Goal: Navigation & Orientation: Find specific page/section

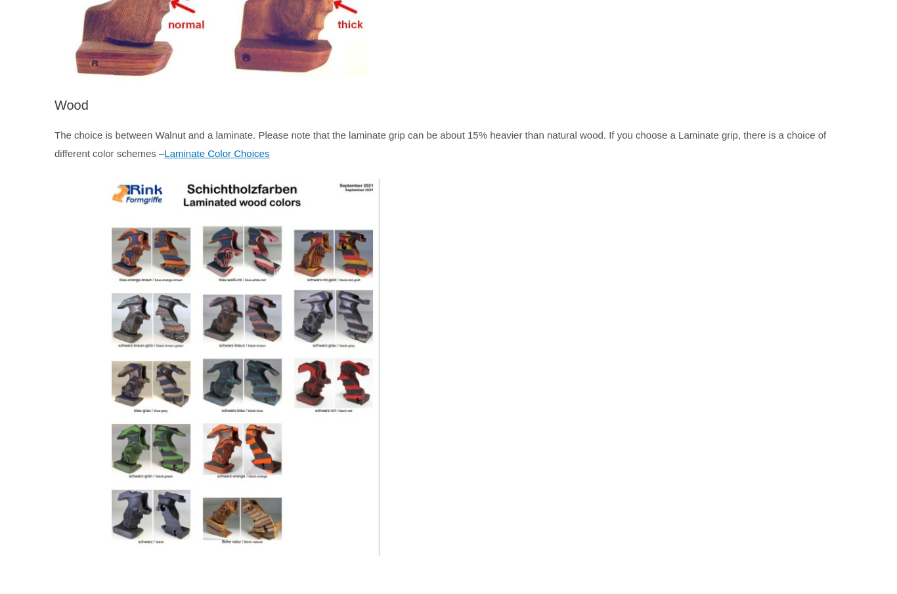
scroll to position [2697, 0]
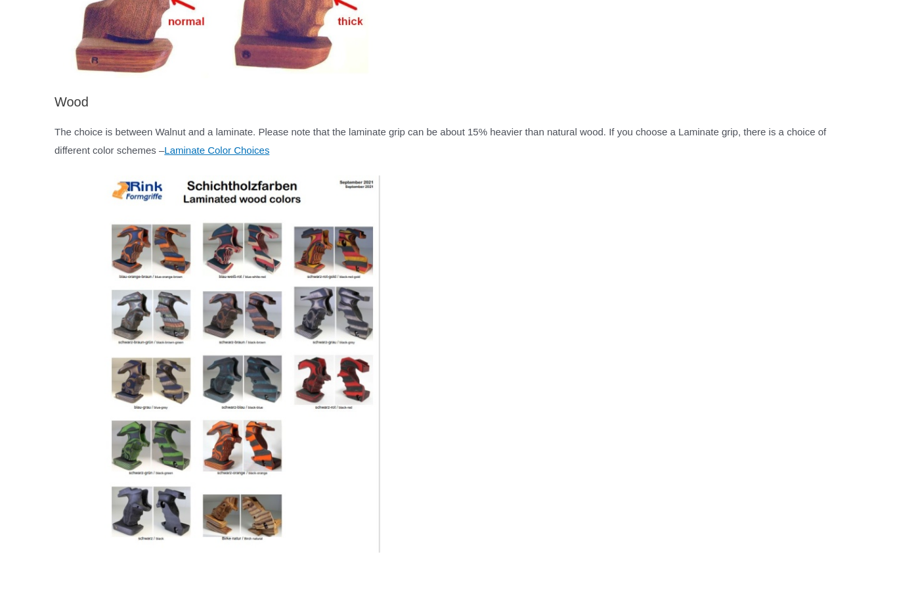
click at [166, 370] on img at bounding box center [243, 364] width 377 height 377
click at [166, 372] on img at bounding box center [243, 364] width 377 height 377
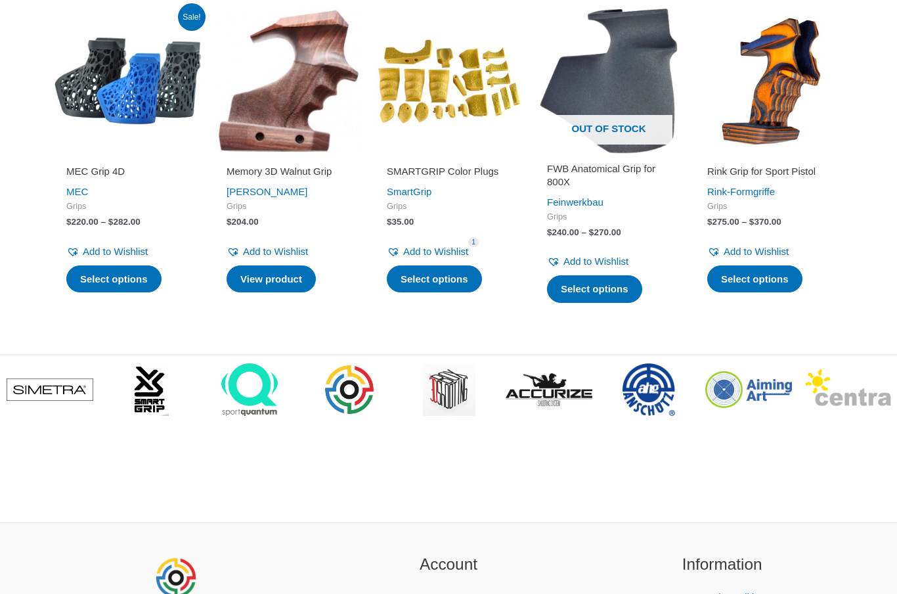
scroll to position [3903, 0]
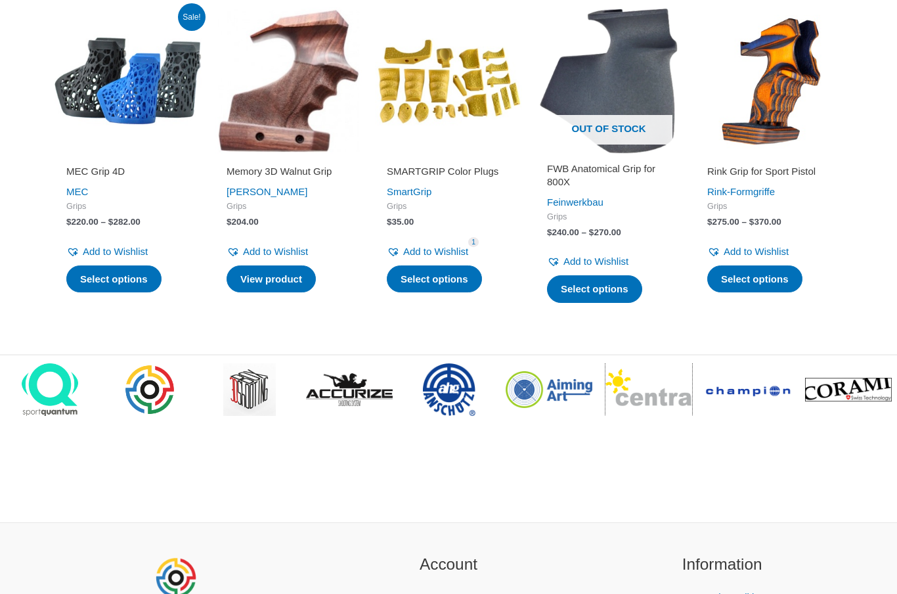
click at [676, 391] on img at bounding box center [648, 389] width 87 height 42
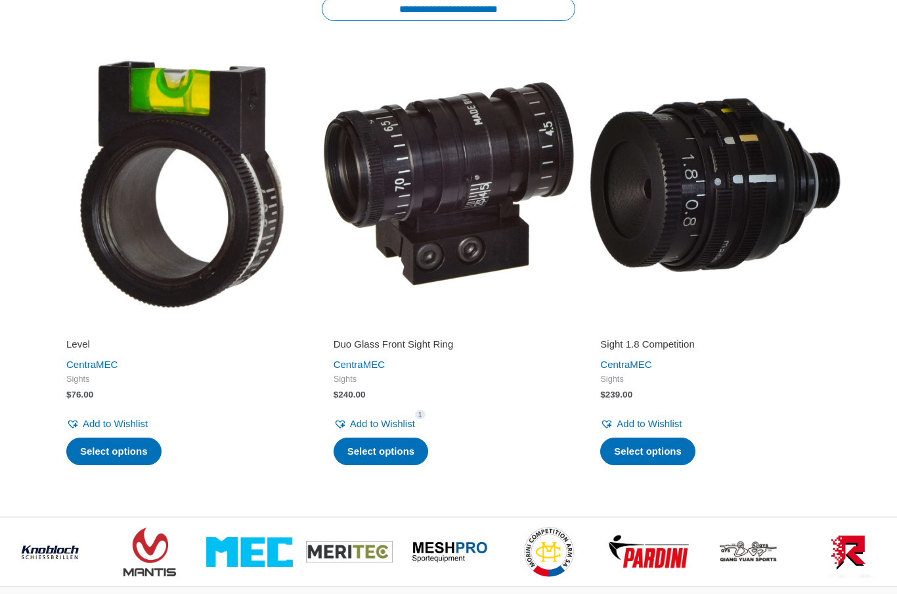
scroll to position [2262, 0]
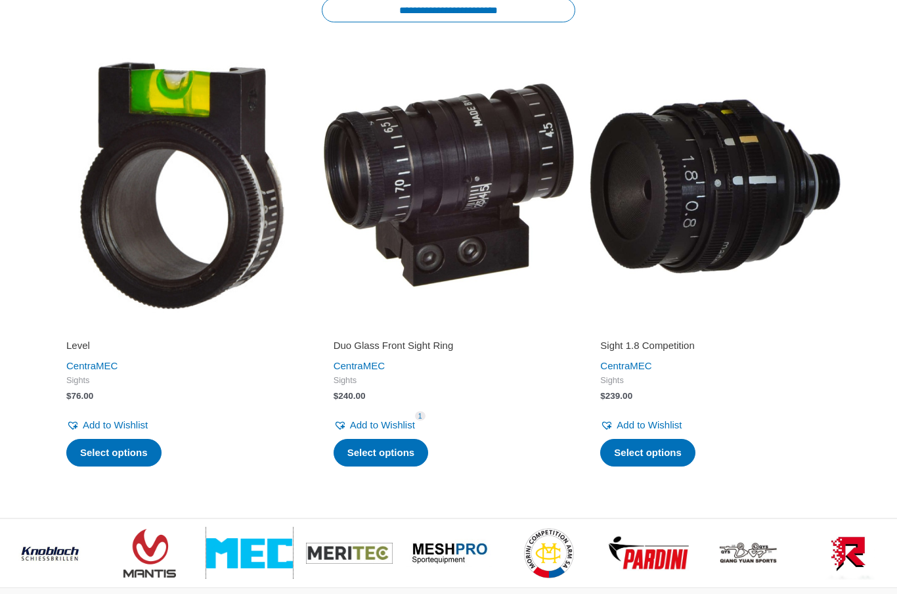
click at [244, 563] on img at bounding box center [249, 553] width 87 height 30
click at [239, 538] on img at bounding box center [249, 553] width 87 height 30
click at [254, 538] on img at bounding box center [249, 553] width 87 height 30
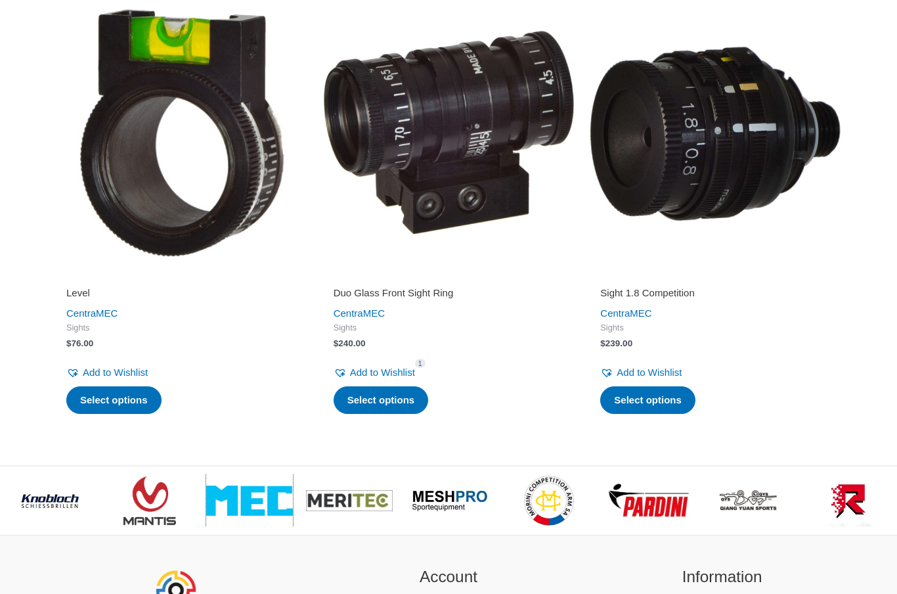
click at [257, 515] on img at bounding box center [249, 500] width 87 height 30
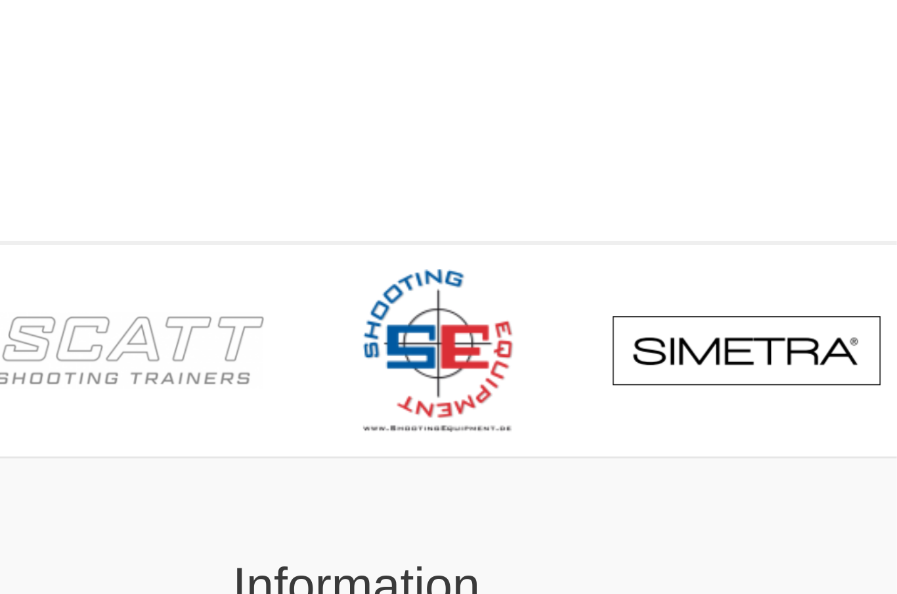
scroll to position [2386, 0]
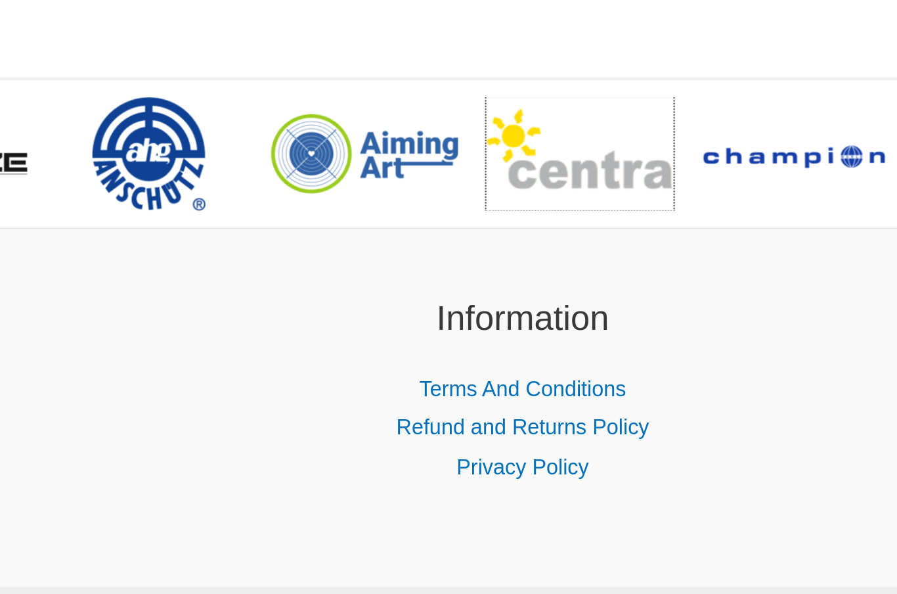
click at [705, 341] on img at bounding box center [748, 362] width 87 height 42
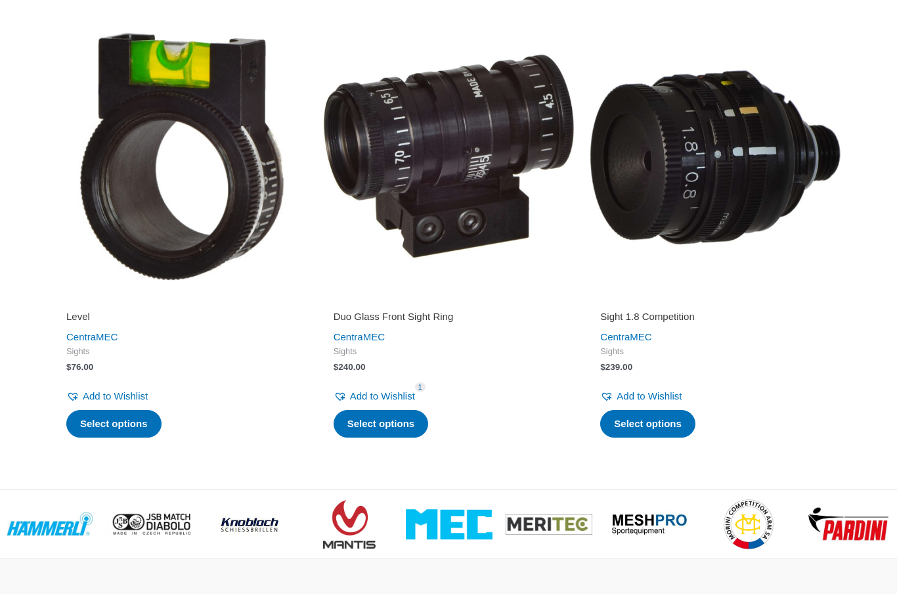
scroll to position [2290, 0]
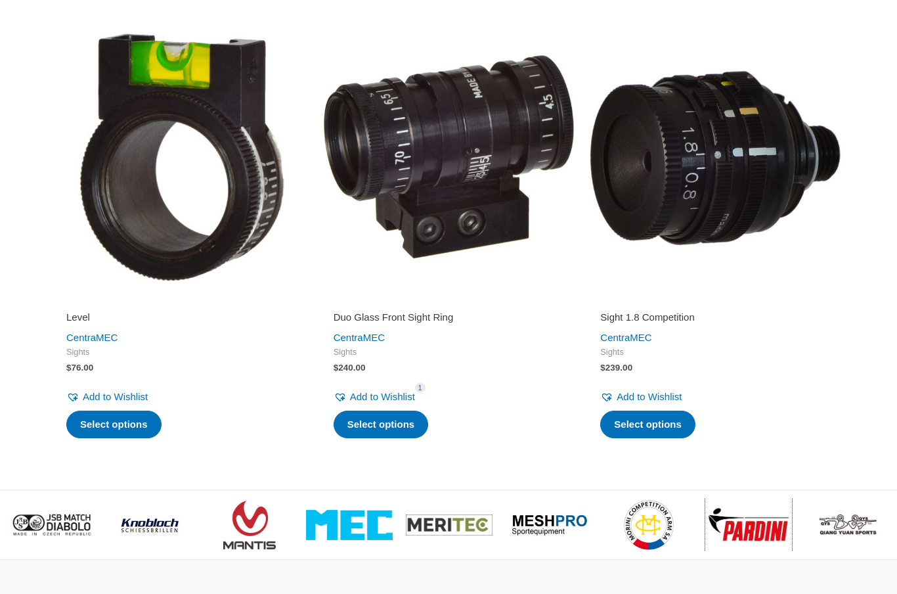
click at [757, 533] on img at bounding box center [748, 524] width 87 height 36
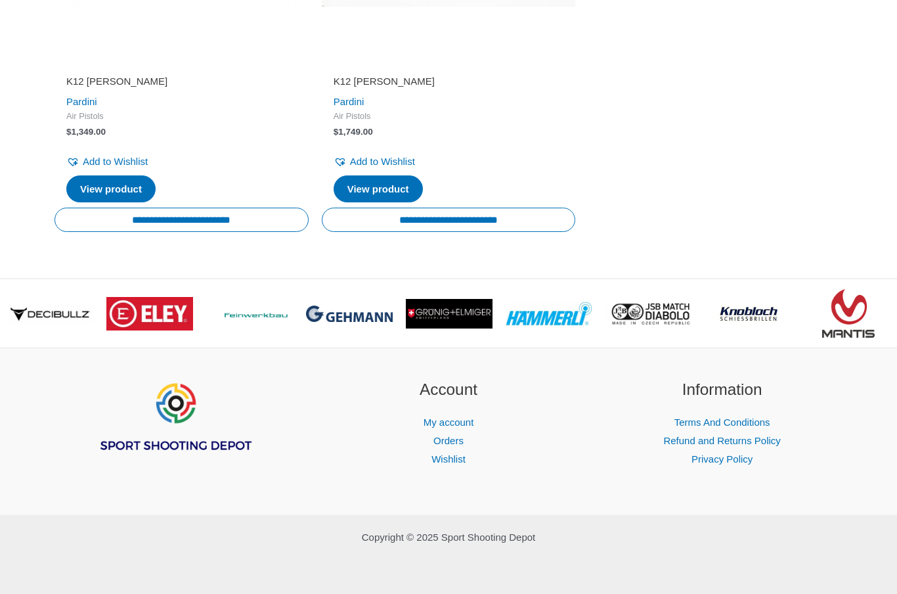
scroll to position [1516, 0]
